Goal: Communication & Community: Answer question/provide support

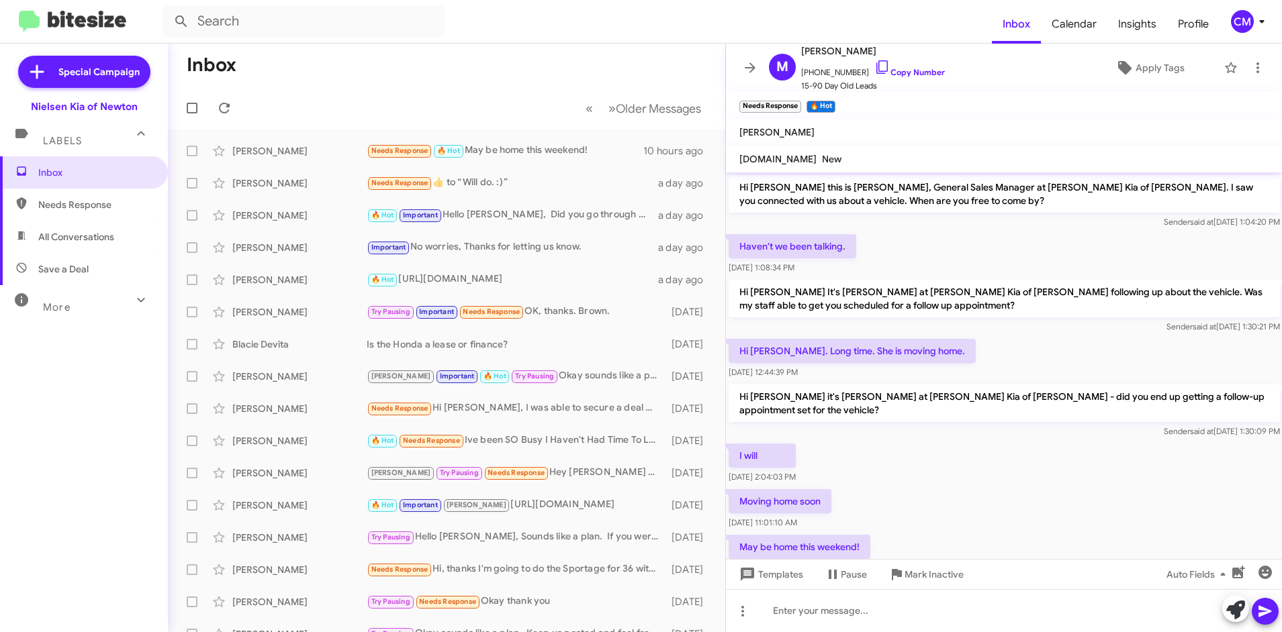
scroll to position [46, 0]
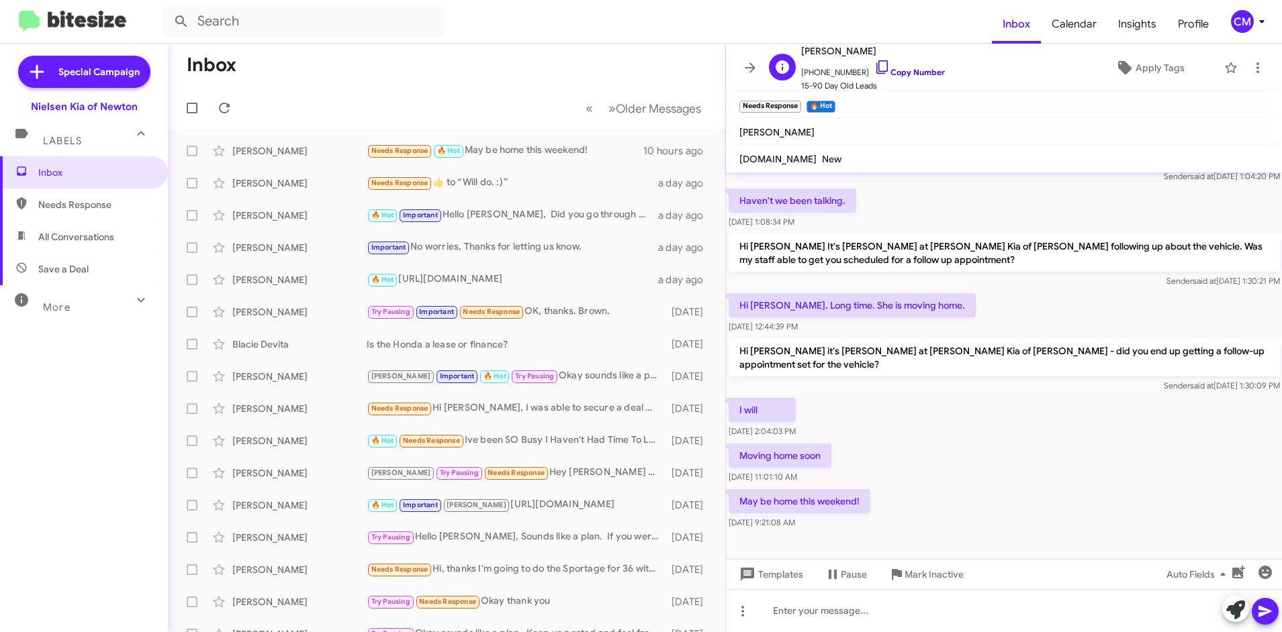
click at [876, 73] on icon at bounding box center [881, 66] width 11 height 13
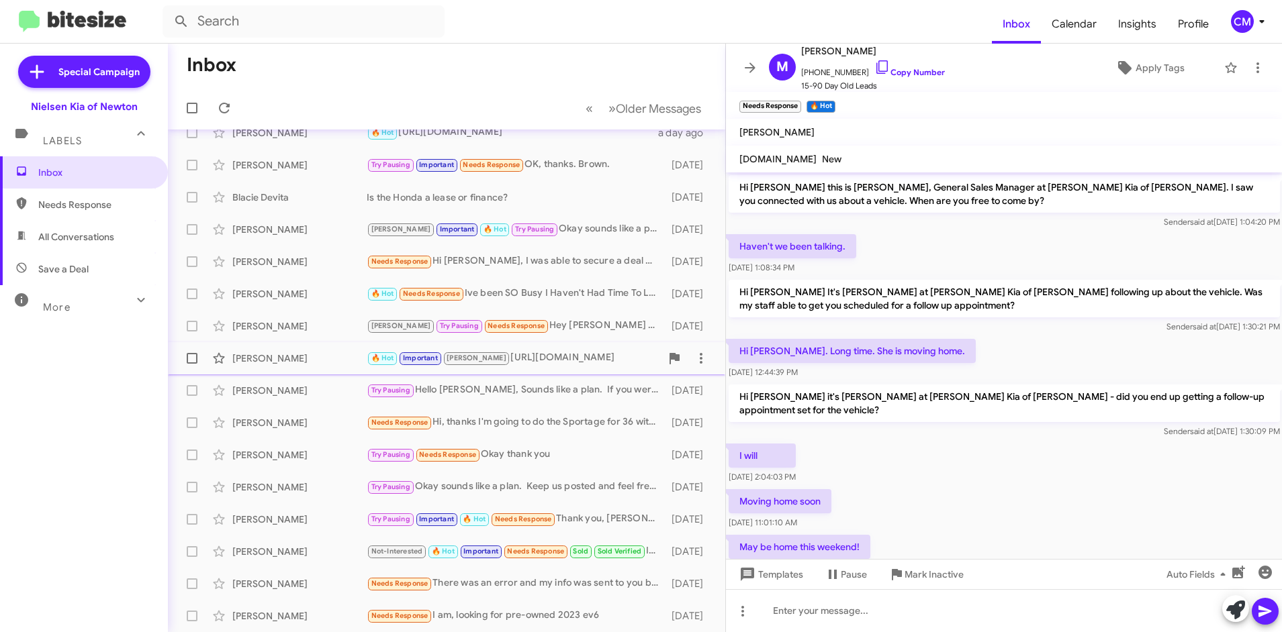
scroll to position [0, 0]
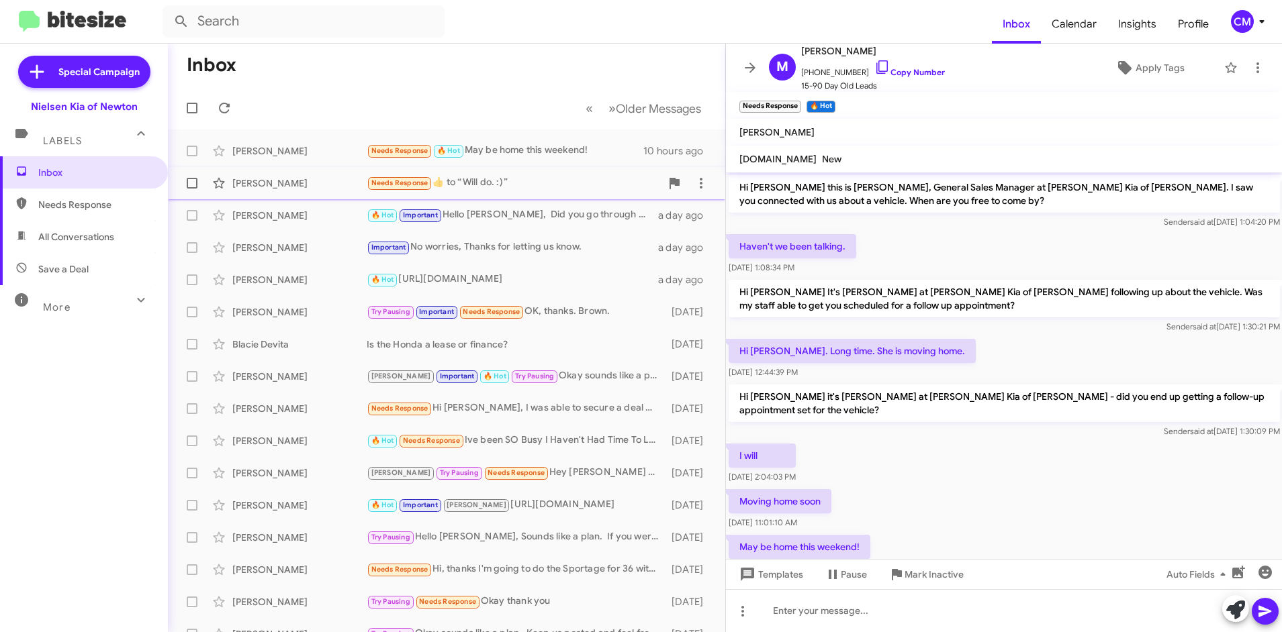
click at [449, 193] on div "[PERSON_NAME] Needs Response ​👍​ to “ Will do. :) ” a day ago" at bounding box center [447, 183] width 536 height 27
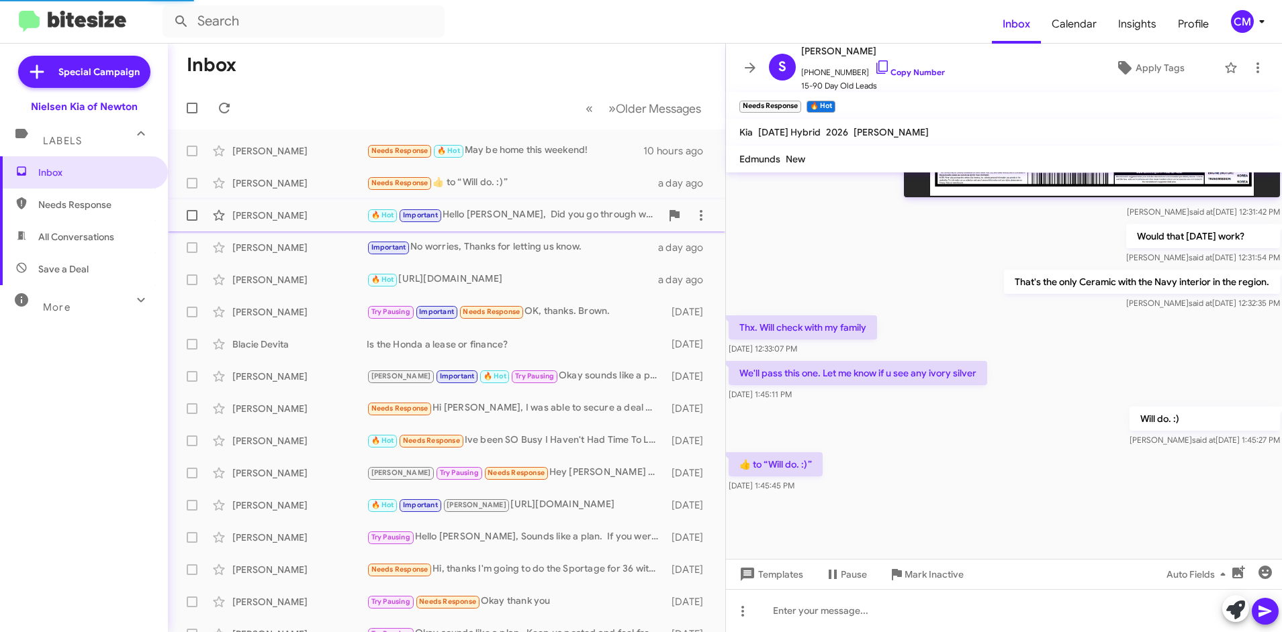
click at [541, 221] on div "🔥 Hot Important Hello [PERSON_NAME], Did you go through with you purchase of a …" at bounding box center [514, 214] width 294 height 15
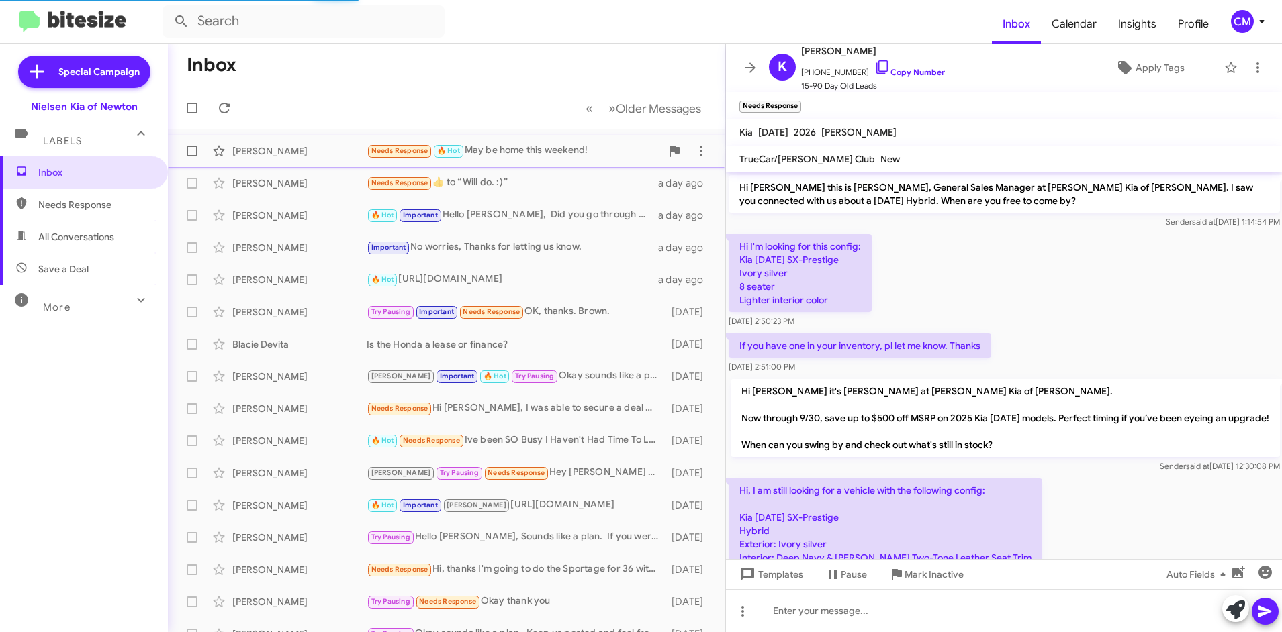
click at [538, 145] on div "Needs Response 🔥 Hot May be home this weekend!" at bounding box center [514, 150] width 294 height 15
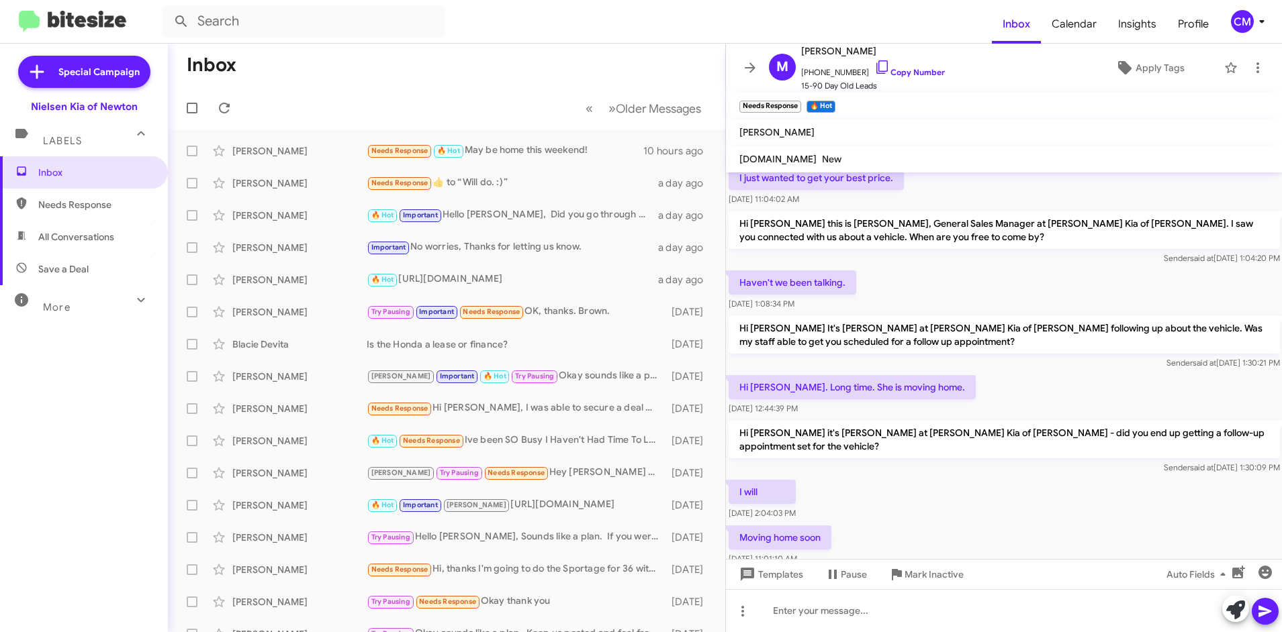
scroll to position [821, 0]
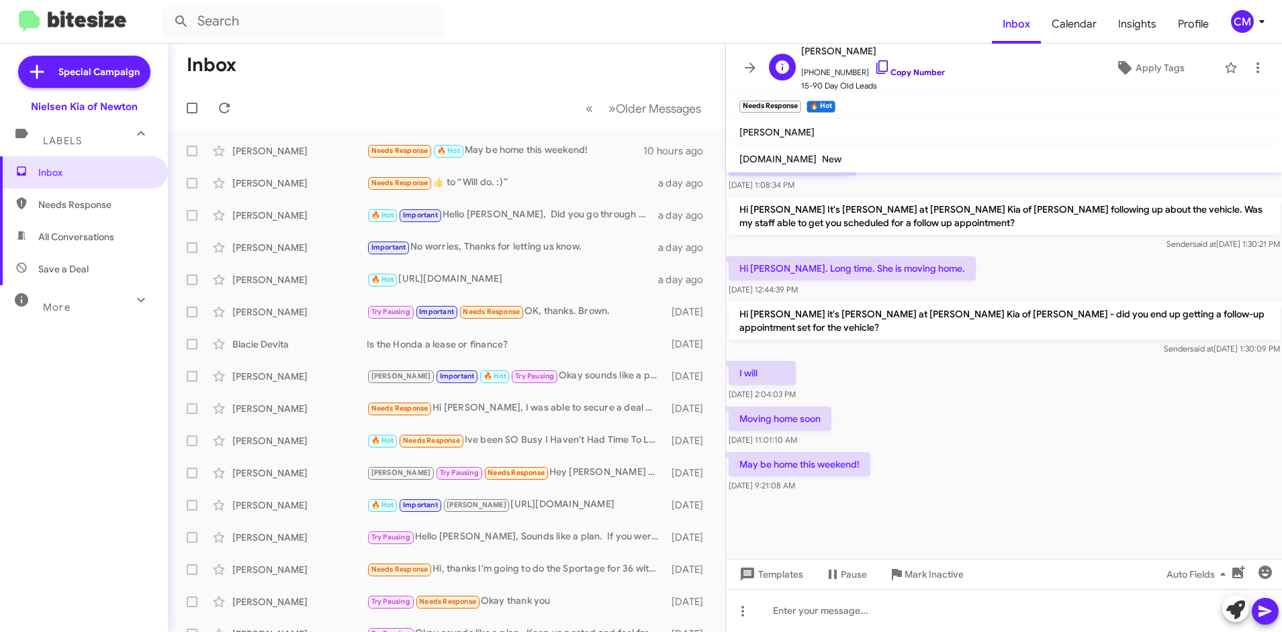
click at [903, 72] on link "Copy Number" at bounding box center [909, 72] width 70 height 10
click at [461, 168] on span "[PERSON_NAME] Needs Response ​👍​ to “ Will do. :) ” a day ago" at bounding box center [446, 183] width 557 height 32
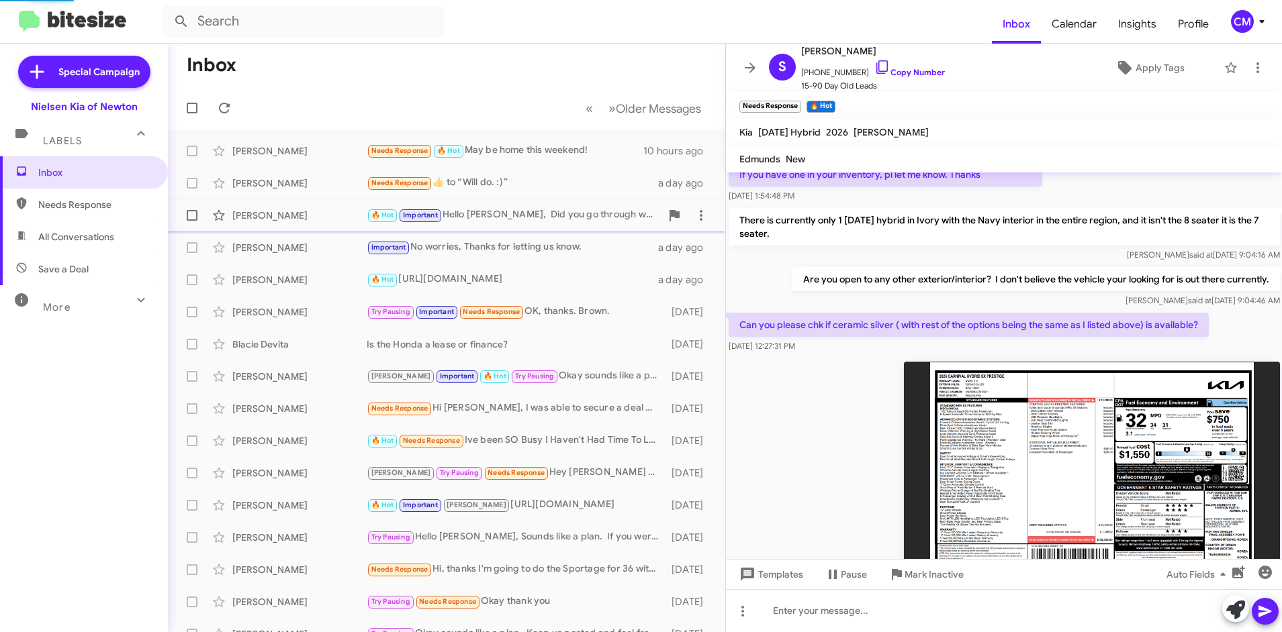
scroll to position [1210, 0]
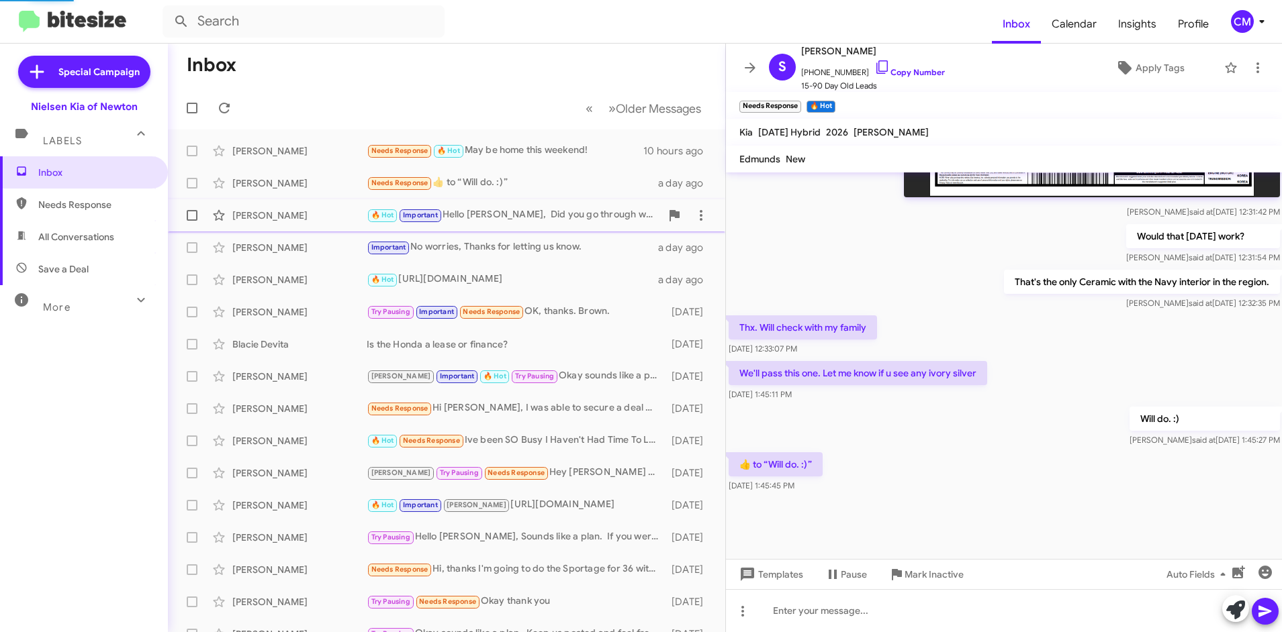
click at [489, 209] on div "🔥 Hot Important Hello [PERSON_NAME], Did you go through with you purchase of a …" at bounding box center [514, 214] width 294 height 15
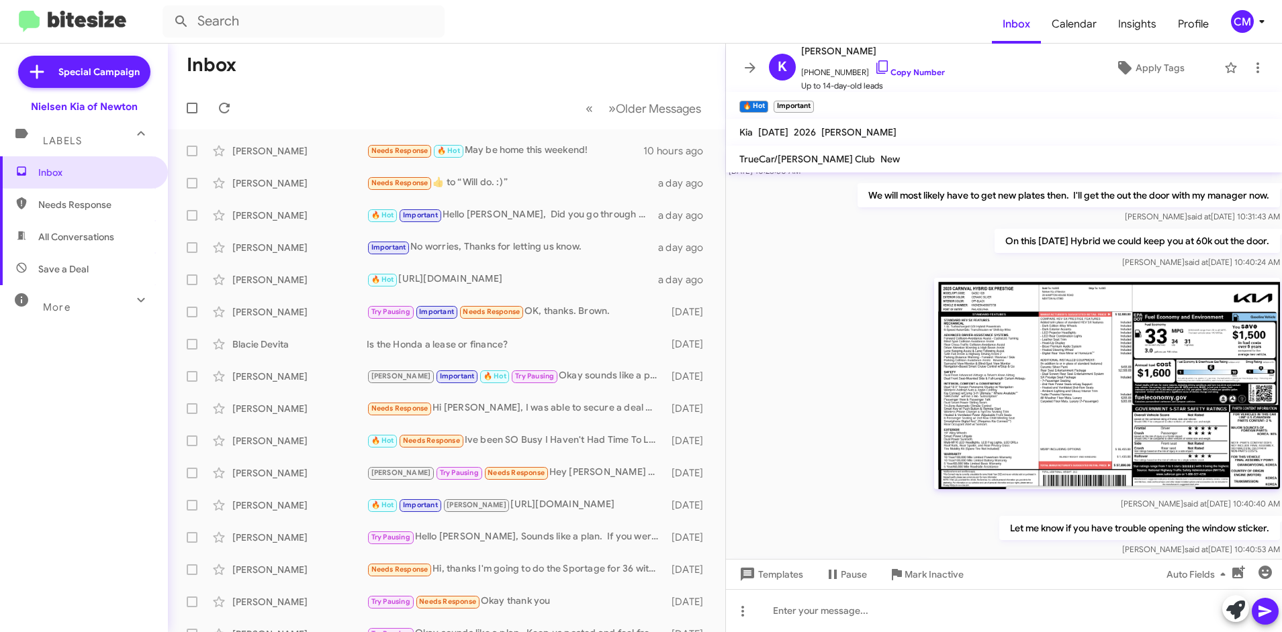
scroll to position [470, 0]
